Goal: Task Accomplishment & Management: Manage account settings

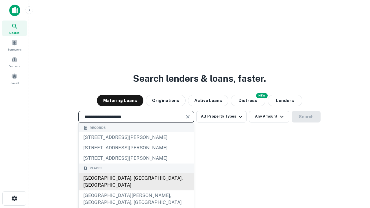
click at [136, 190] on div "Santa Monica, CA, USA" at bounding box center [136, 181] width 115 height 17
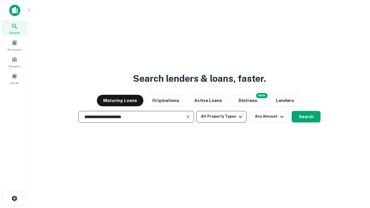
type input "**********"
click at [221, 116] on button "All Property Types" at bounding box center [221, 117] width 50 height 12
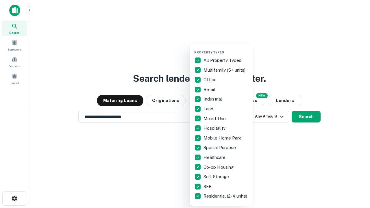
click at [226, 49] on button "button" at bounding box center [226, 49] width 64 height 0
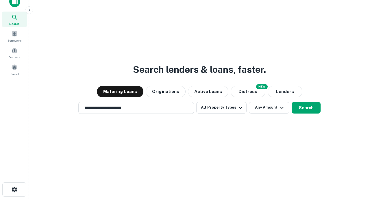
scroll to position [3, 70]
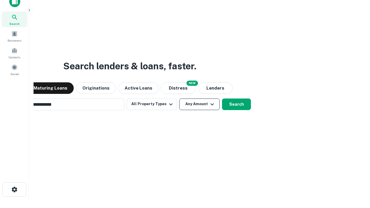
click at [179, 99] on button "Any Amount" at bounding box center [199, 105] width 40 height 12
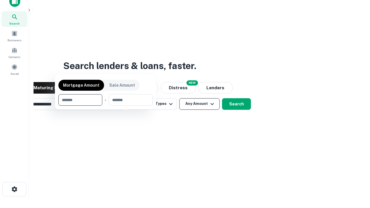
scroll to position [42, 164]
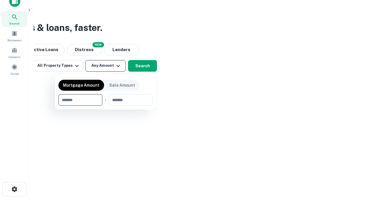
type input "*******"
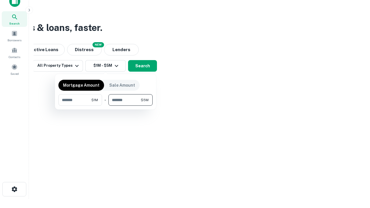
type input "*******"
click at [105, 106] on button "button" at bounding box center [105, 106] width 94 height 0
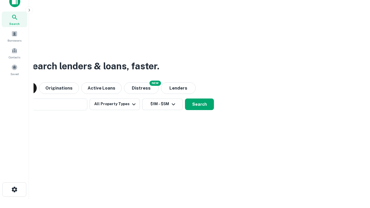
scroll to position [9, 0]
click at [185, 98] on button "Search" at bounding box center [199, 104] width 29 height 12
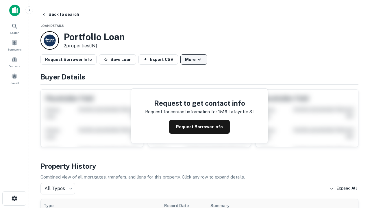
click at [194, 60] on button "More" at bounding box center [193, 59] width 27 height 10
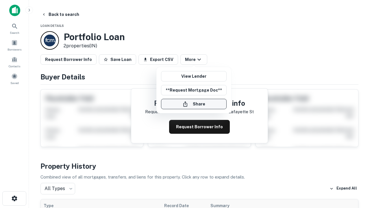
click at [194, 104] on button "Share" at bounding box center [194, 104] width 66 height 10
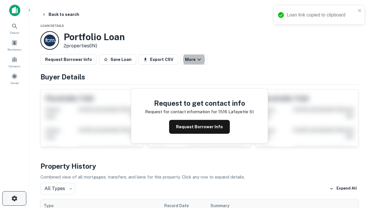
click at [14, 199] on icon "button" at bounding box center [14, 198] width 7 height 7
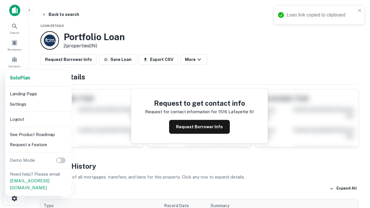
click at [38, 119] on li "Logout" at bounding box center [39, 119] width 62 height 10
